Goal: Task Accomplishment & Management: Manage account settings

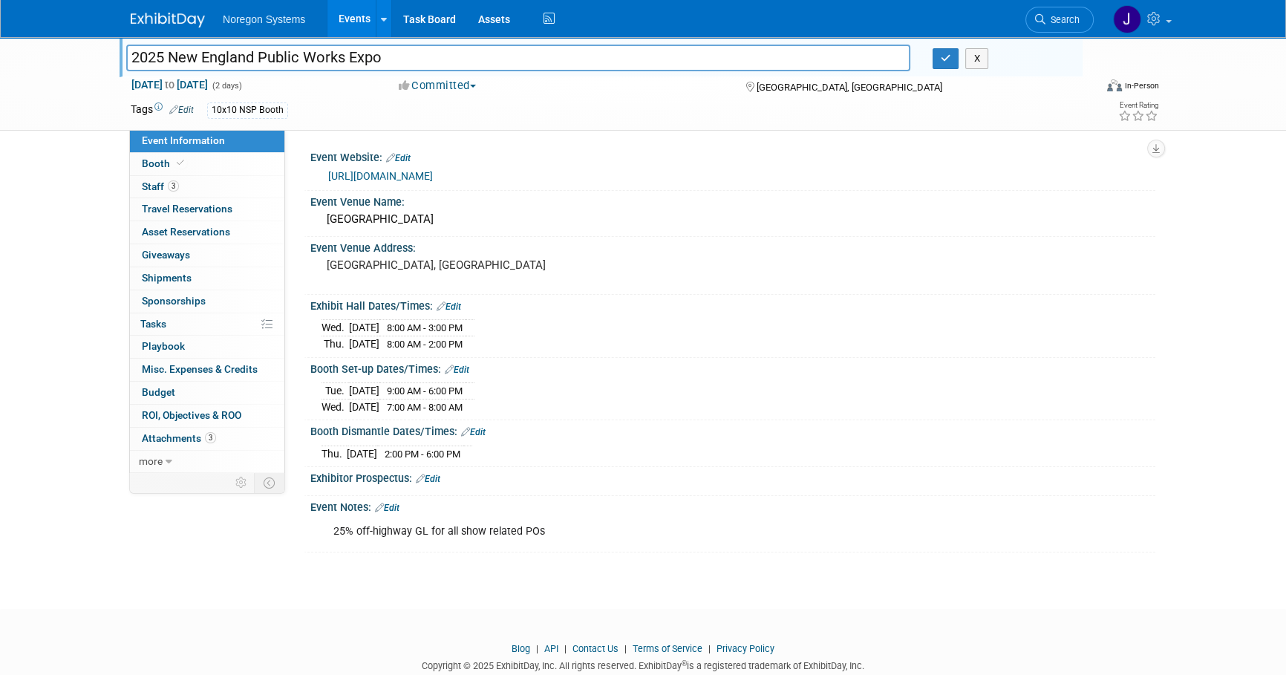
drag, startPoint x: 507, startPoint y: 345, endPoint x: 321, endPoint y: 331, distance: 186.8
click at [321, 331] on div "[DATE] 8:00 AM - 3:00 PM [DATE] 8:00 AM - 2:00 PM" at bounding box center [732, 333] width 822 height 36
drag, startPoint x: 480, startPoint y: 234, endPoint x: 468, endPoint y: 231, distance: 11.5
click at [480, 234] on div "Event Venue Name: [GEOGRAPHIC_DATA]" at bounding box center [729, 214] width 851 height 47
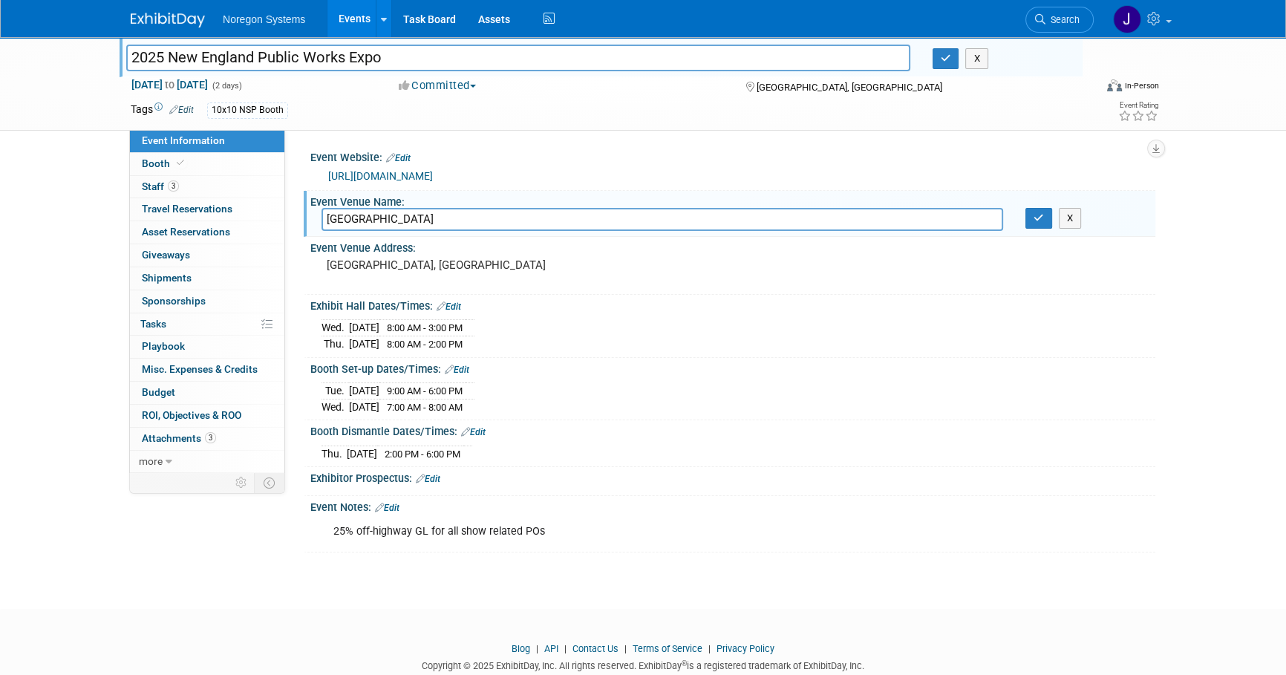
drag, startPoint x: 466, startPoint y: 217, endPoint x: 318, endPoint y: 223, distance: 147.8
click at [318, 223] on div "[GEOGRAPHIC_DATA]" at bounding box center [662, 219] width 704 height 23
click at [1041, 221] on icon "button" at bounding box center [1038, 218] width 10 height 10
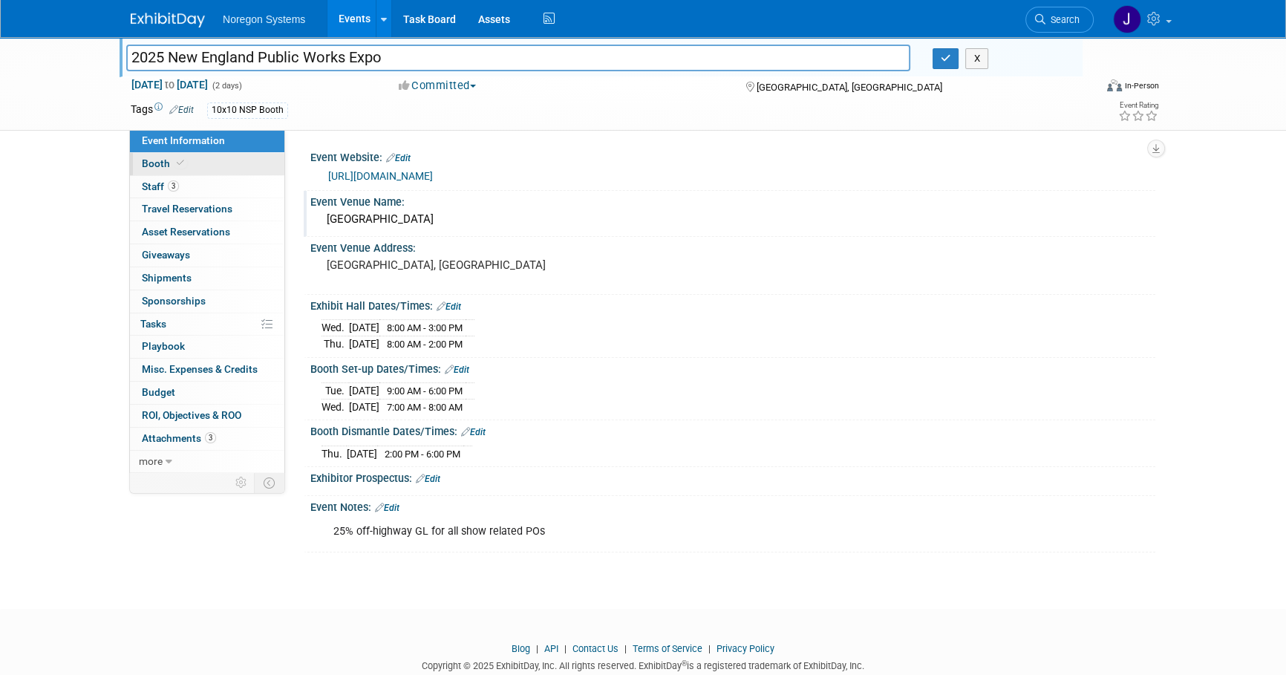
drag, startPoint x: 220, startPoint y: 163, endPoint x: 238, endPoint y: 165, distance: 18.7
click at [220, 163] on link "Booth" at bounding box center [207, 164] width 154 height 22
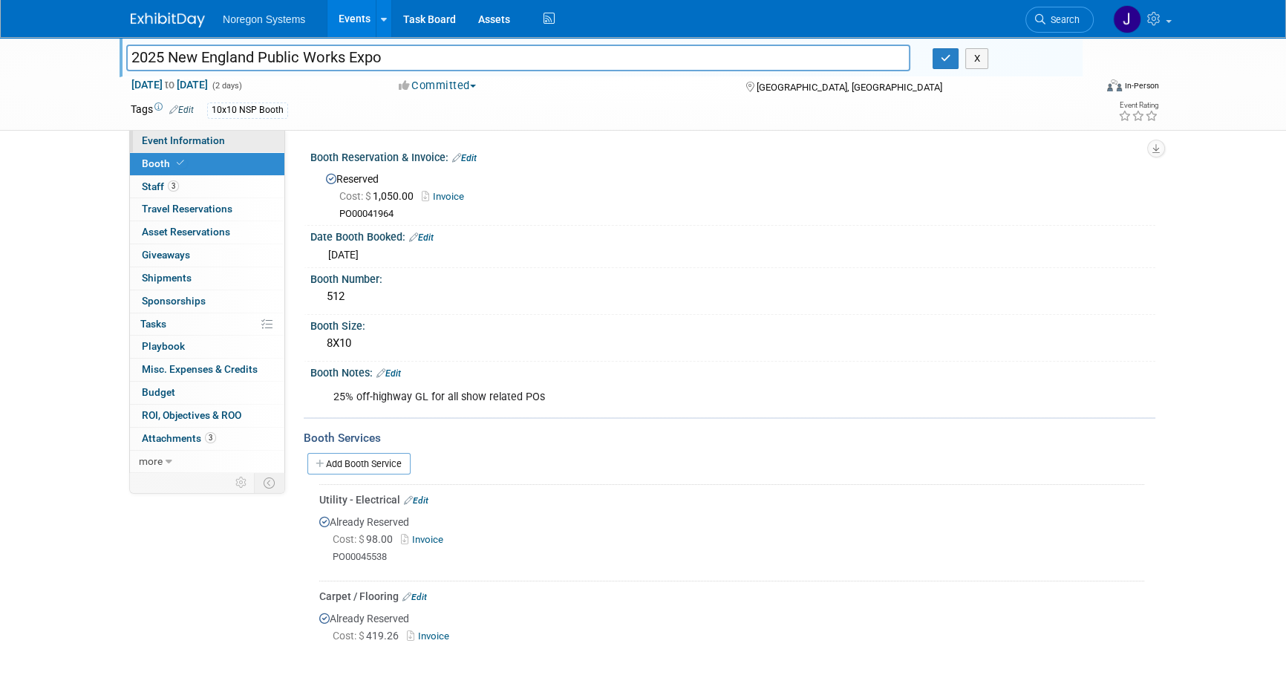
click at [229, 143] on link "Event Information" at bounding box center [207, 141] width 154 height 22
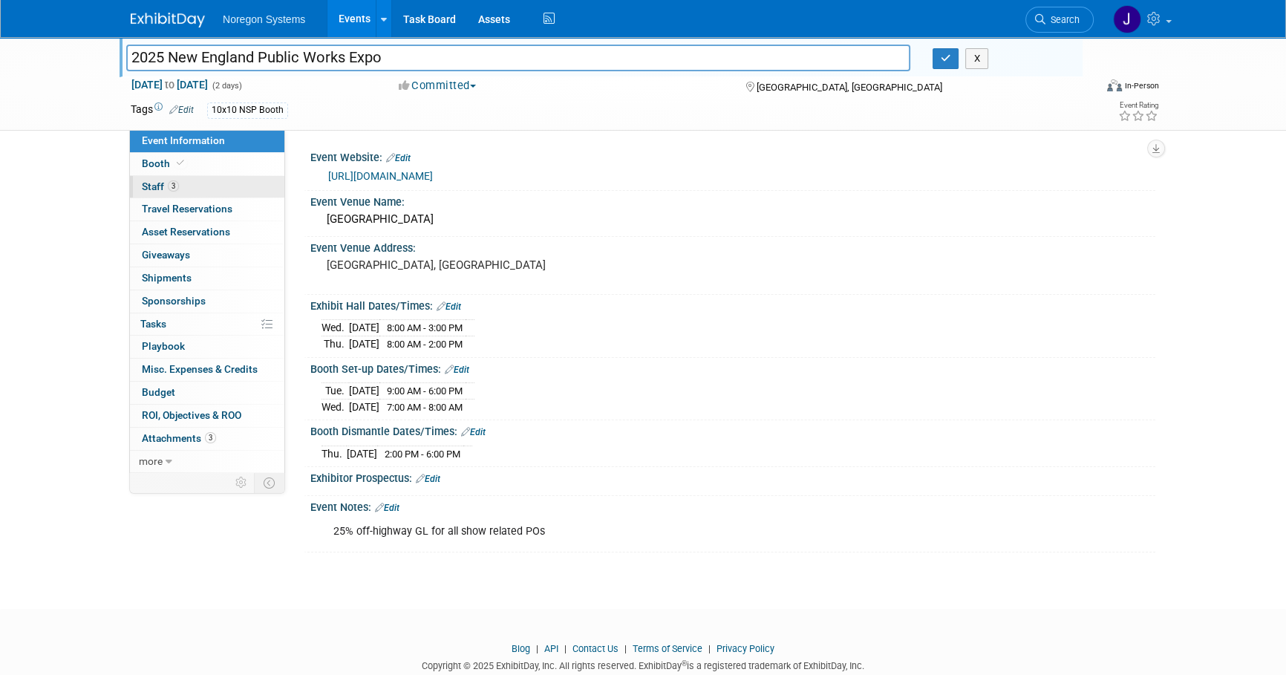
click at [250, 188] on link "3 Staff 3" at bounding box center [207, 187] width 154 height 22
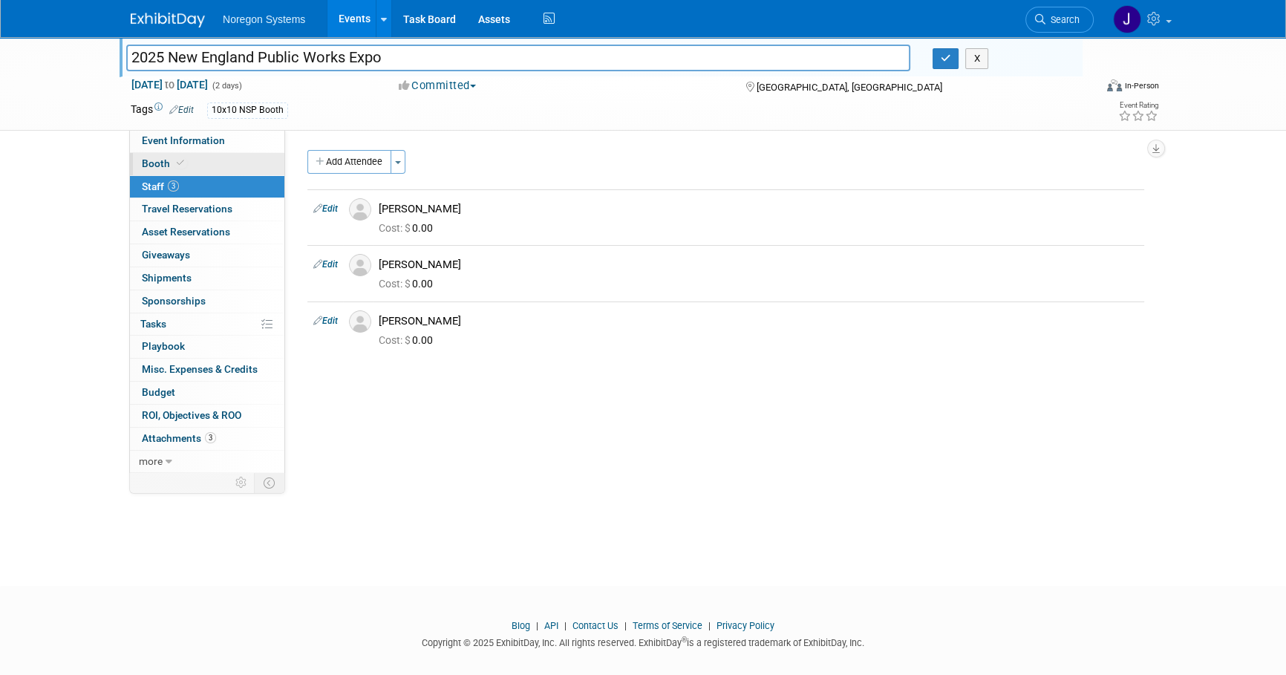
click at [209, 163] on link "Booth" at bounding box center [207, 164] width 154 height 22
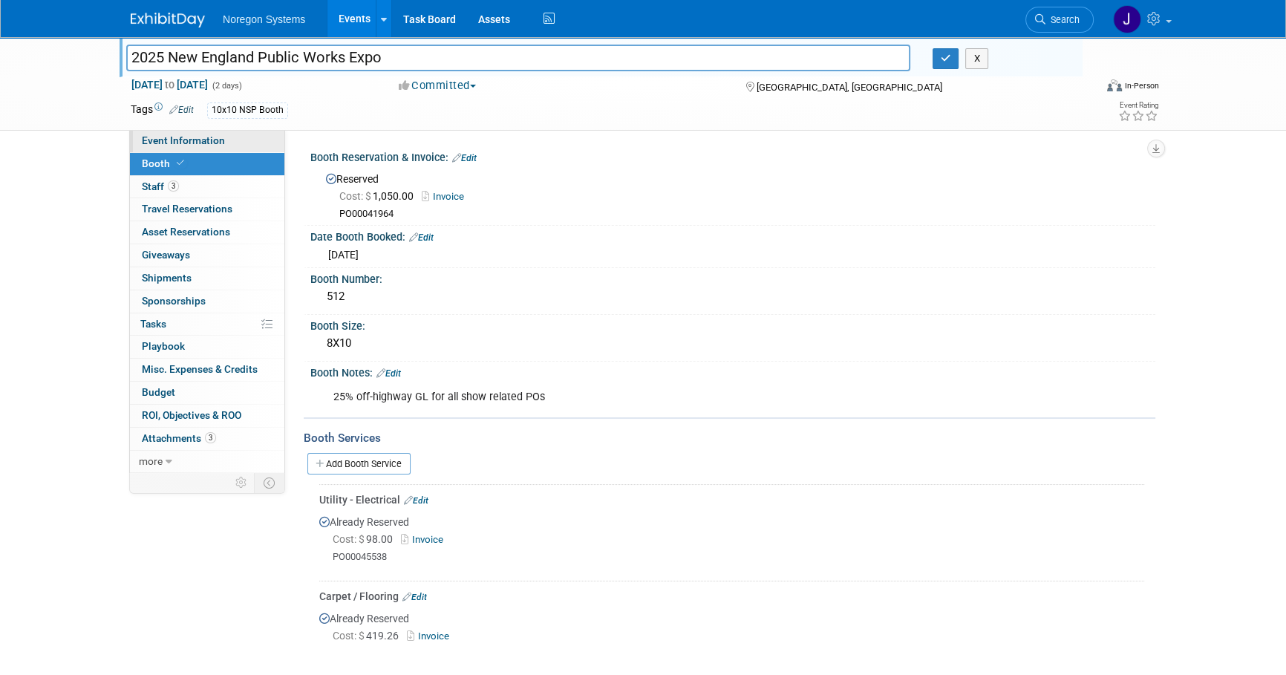
click at [218, 151] on link "Event Information" at bounding box center [207, 141] width 154 height 22
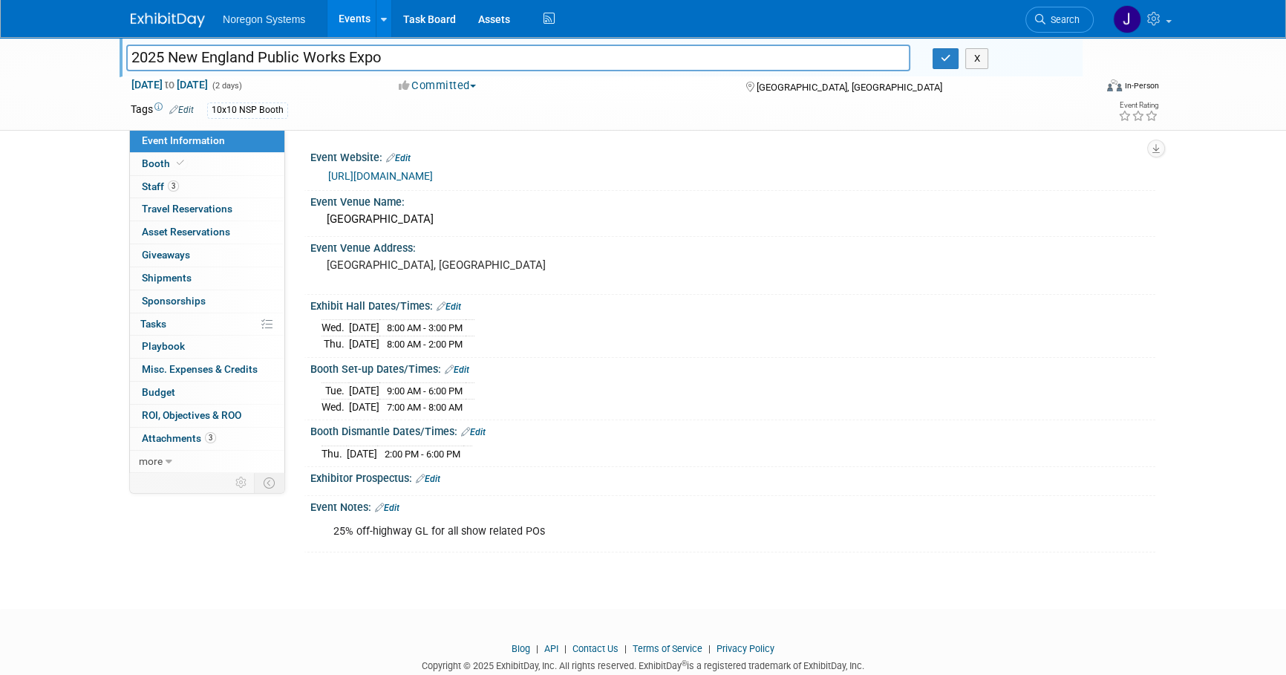
drag, startPoint x: 512, startPoint y: 401, endPoint x: 319, endPoint y: 386, distance: 193.6
click at [319, 386] on div "[DATE] 9:00 AM - 6:00 PM [DATE] 7:00 AM - 8:00 AM Cancel" at bounding box center [732, 395] width 845 height 41
copy div
click at [201, 160] on link "Booth" at bounding box center [207, 164] width 154 height 22
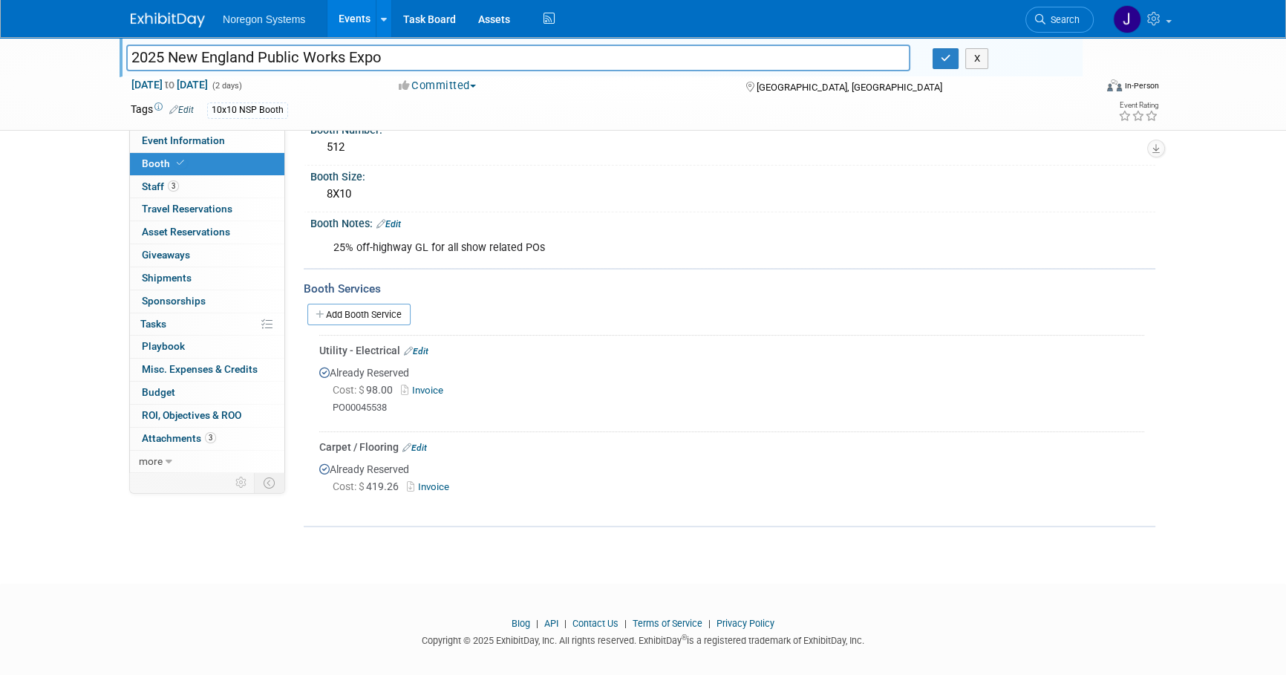
scroll to position [157, 0]
